Goal: Check status: Check status

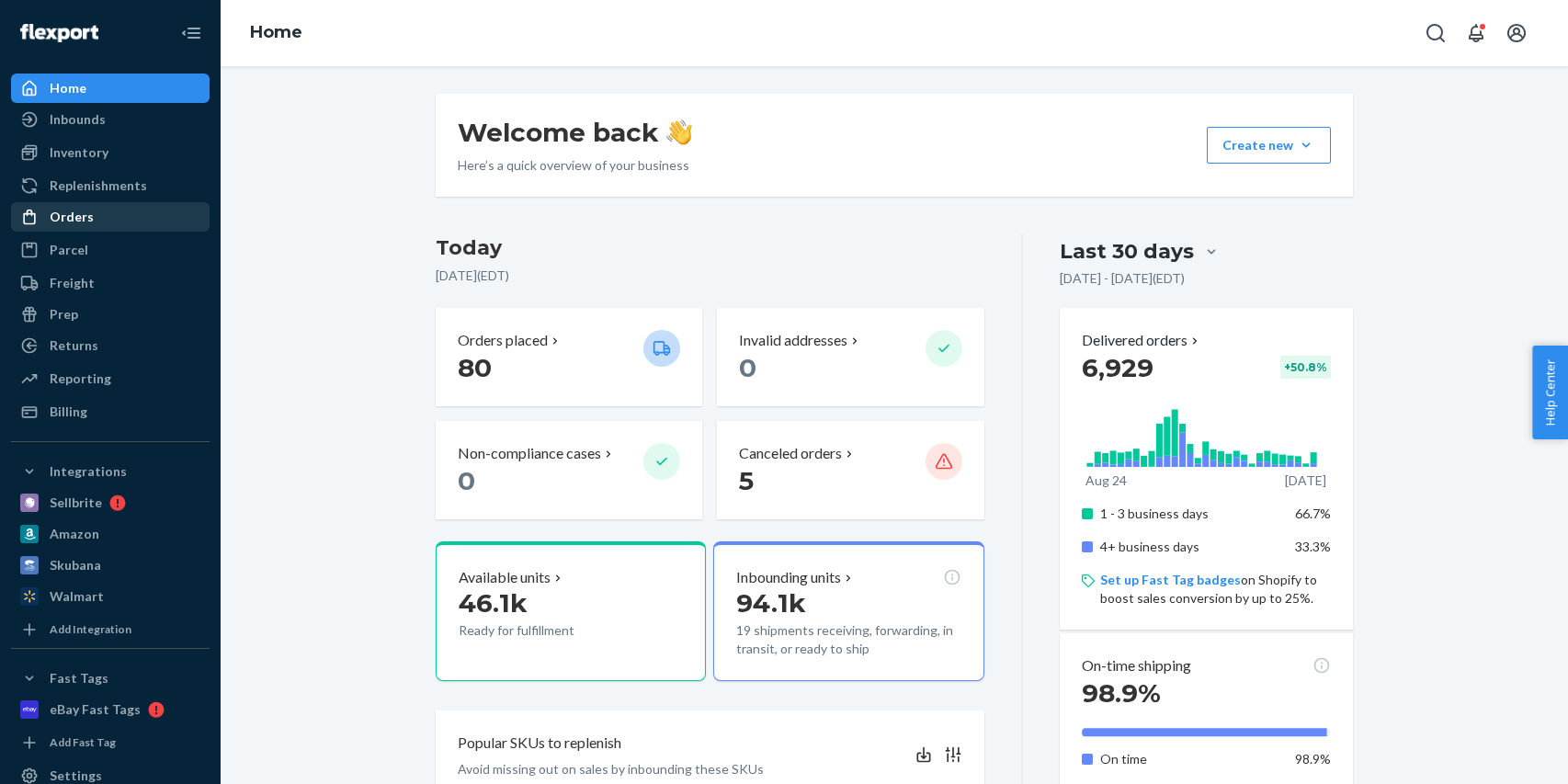
click at [54, 215] on div "Orders" at bounding box center [71, 216] width 44 height 18
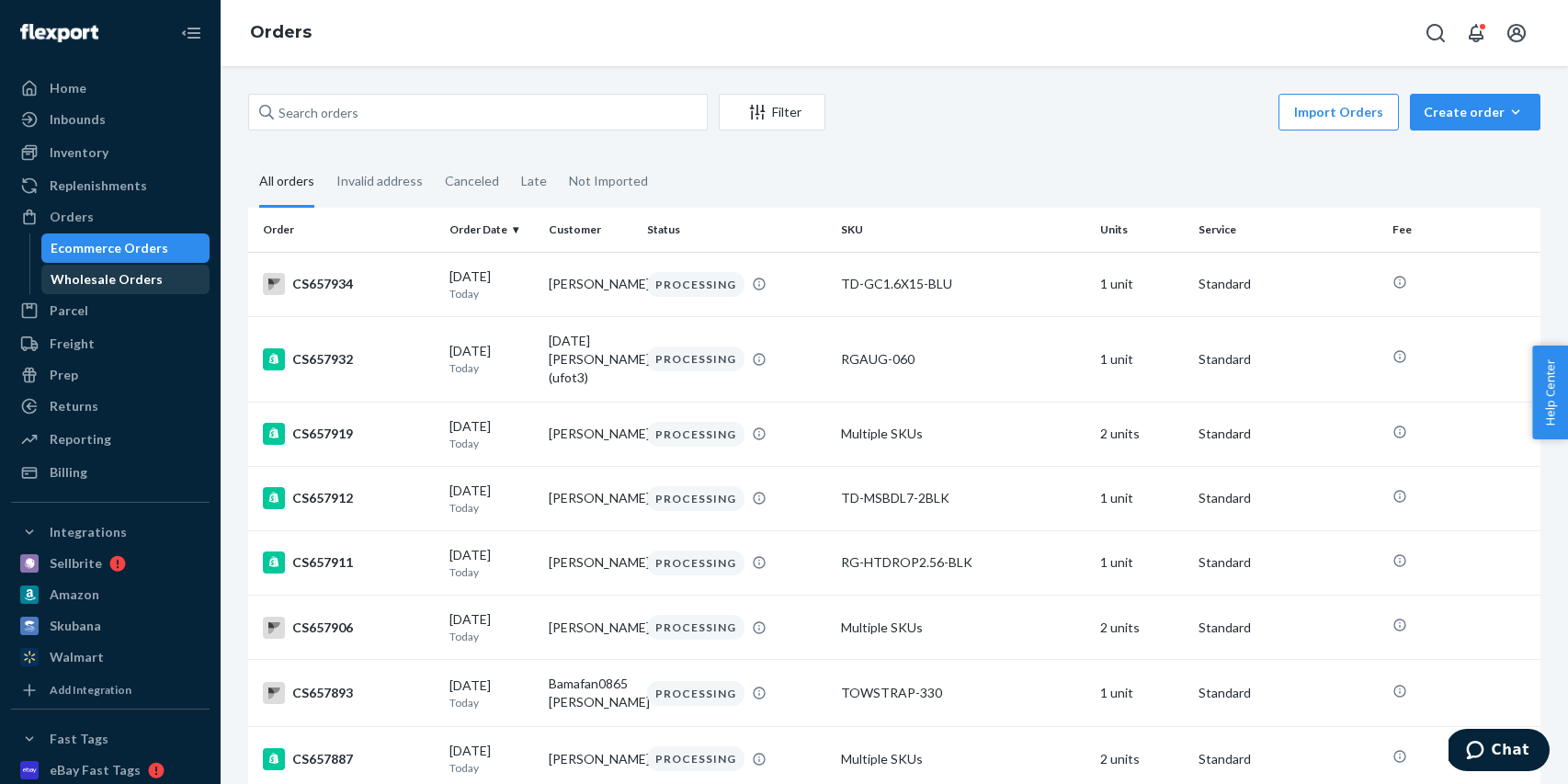
click at [106, 282] on div "Wholesale Orders" at bounding box center [106, 279] width 112 height 18
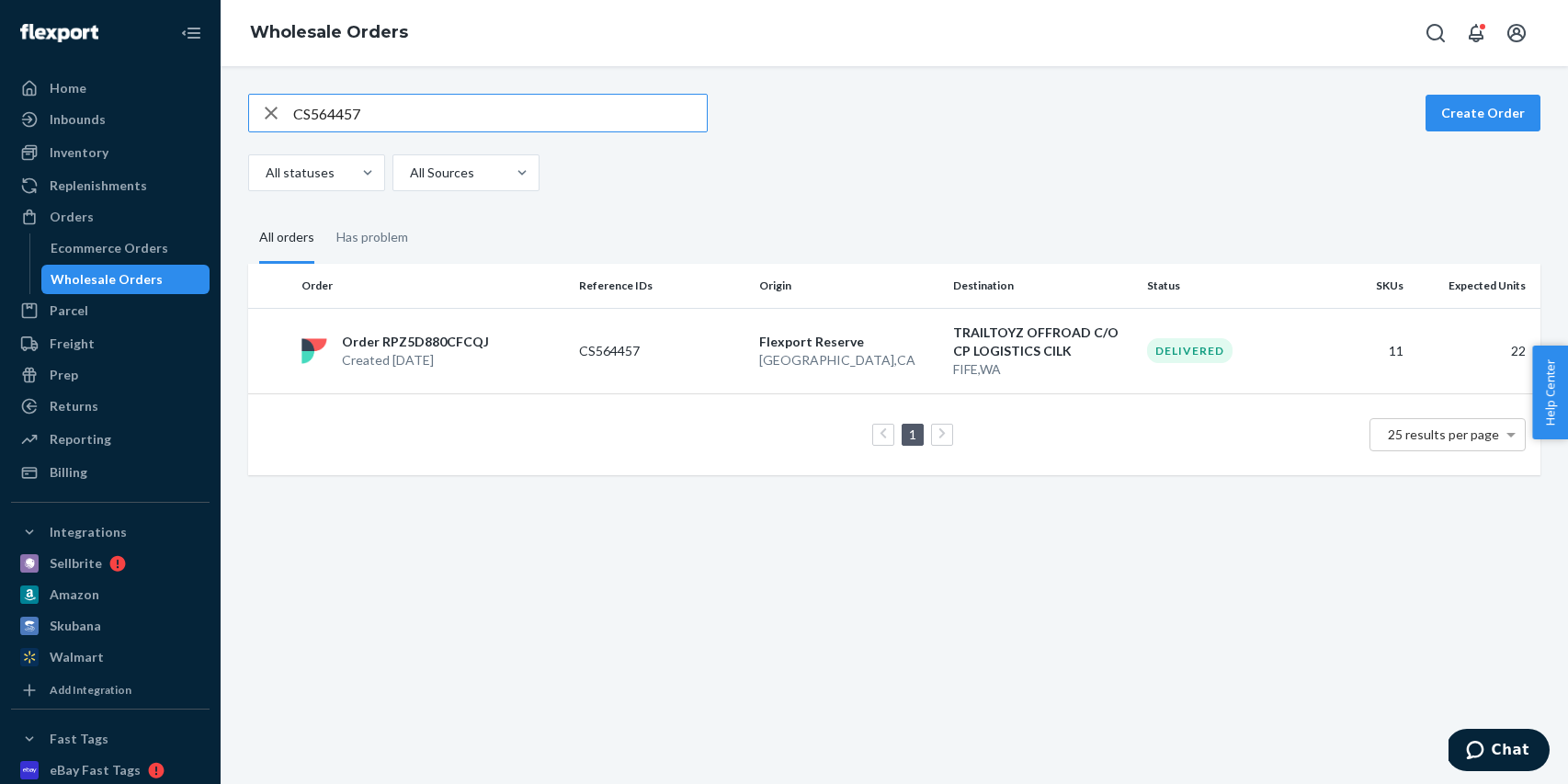
type input "CS564457"
click at [553, 361] on div "Order RPZ5D880CFCQJ Created [DATE]" at bounding box center [433, 351] width 277 height 37
